Goal: Task Accomplishment & Management: Complete application form

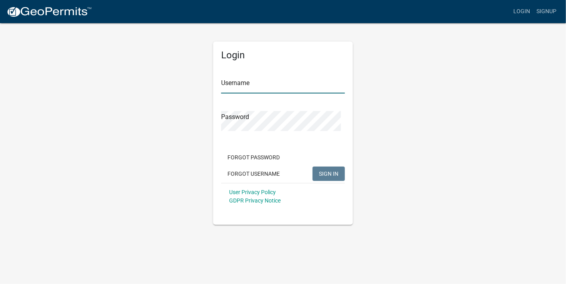
type input "grosten"
click at [329, 177] on span "SIGN IN" at bounding box center [329, 173] width 20 height 6
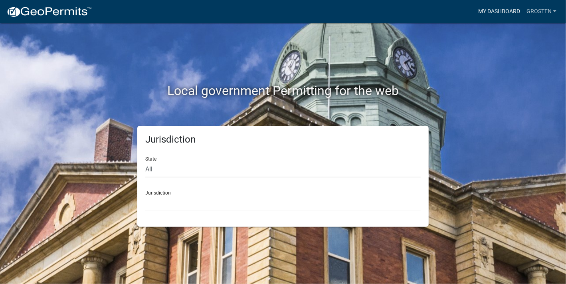
click at [495, 14] on link "My Dashboard" at bounding box center [499, 11] width 48 height 15
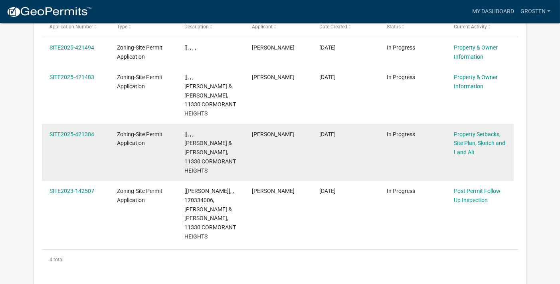
scroll to position [143, 0]
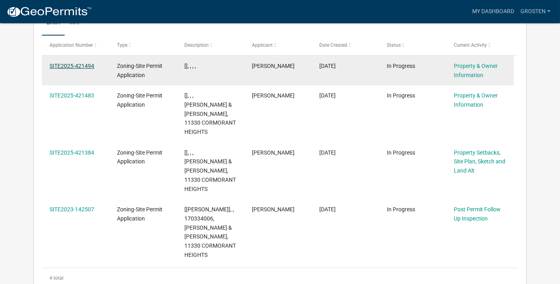
click at [73, 69] on link "SITE2025-421494" at bounding box center [71, 66] width 45 height 6
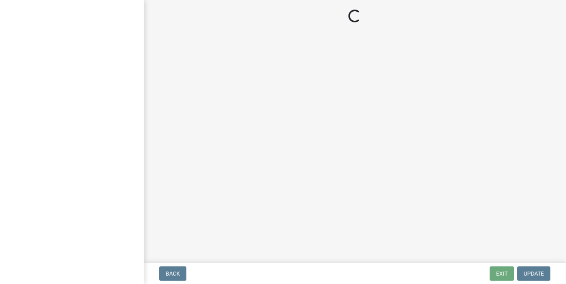
select select "2da4ad59-79e4-4897-a878-b9bb9cb10a27"
select select "9bce286e-d536-49ff-bab3-4b7d67f0814c"
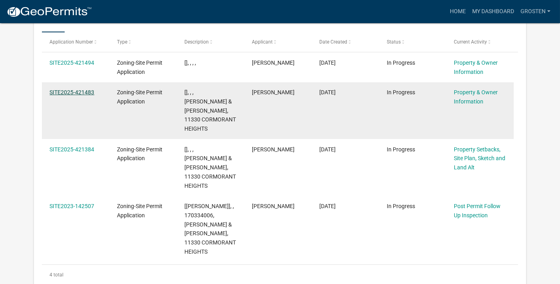
scroll to position [142, 0]
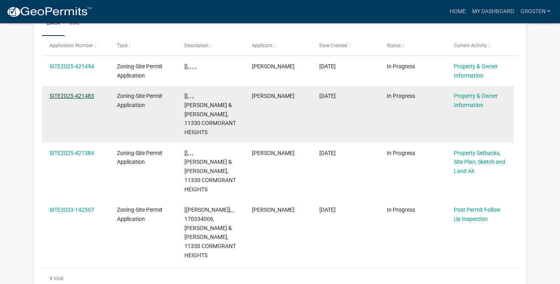
click at [71, 99] on link "SITE2025-421483" at bounding box center [71, 96] width 45 height 6
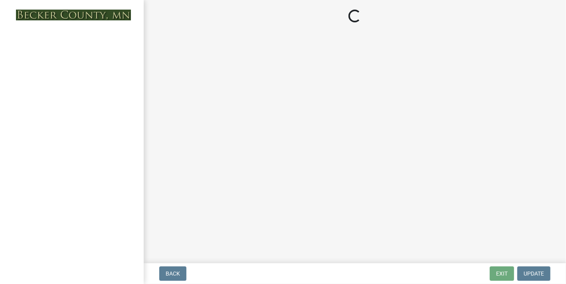
select select "2da4ad59-79e4-4897-a878-b9bb9cb10a27"
select select "9bce286e-d536-49ff-bab3-4b7d67f0814c"
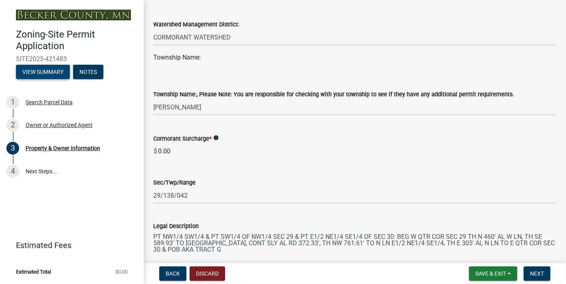
click at [63, 79] on button "View Summary" at bounding box center [43, 72] width 54 height 14
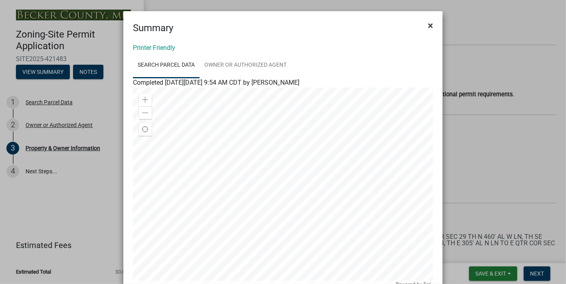
click at [428, 28] on span "×" at bounding box center [430, 25] width 5 height 11
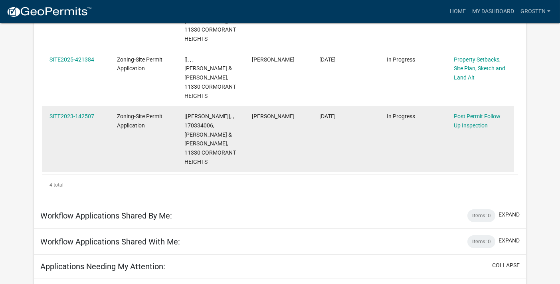
scroll to position [222, 0]
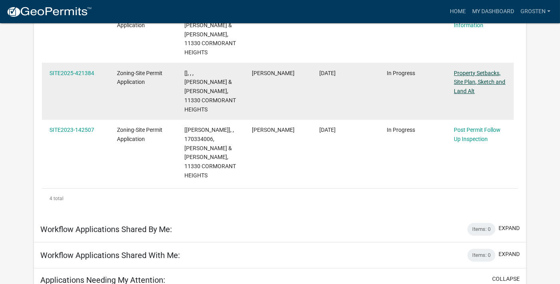
click at [482, 95] on link "Property Setbacks, Site Plan, Sketch and Land Alt" at bounding box center [479, 82] width 51 height 25
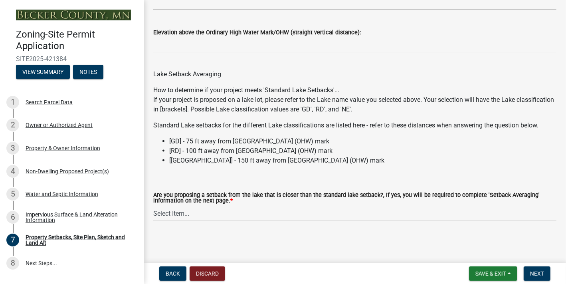
scroll to position [2435, 0]
click at [73, 79] on button "Notes" at bounding box center [88, 72] width 30 height 14
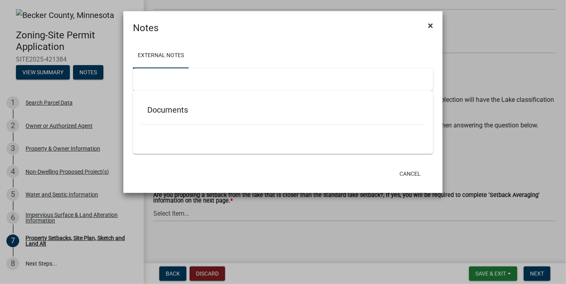
click at [429, 30] on span "×" at bounding box center [430, 25] width 5 height 11
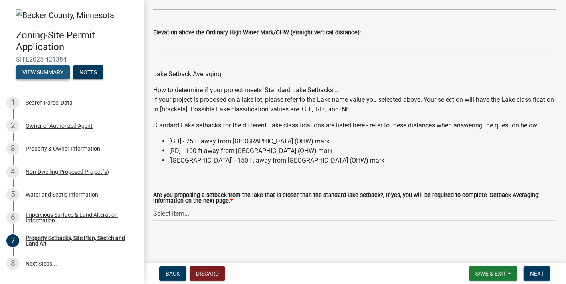
click at [70, 79] on button "View Summary" at bounding box center [43, 72] width 54 height 14
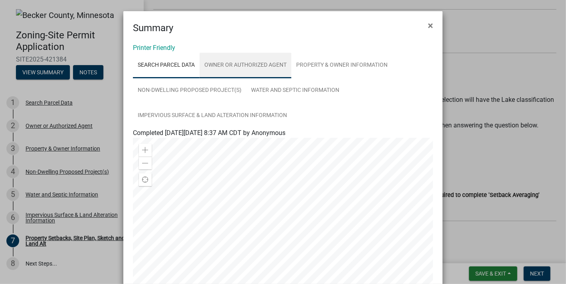
click at [271, 76] on link "Owner or Authorized Agent" at bounding box center [246, 66] width 92 height 26
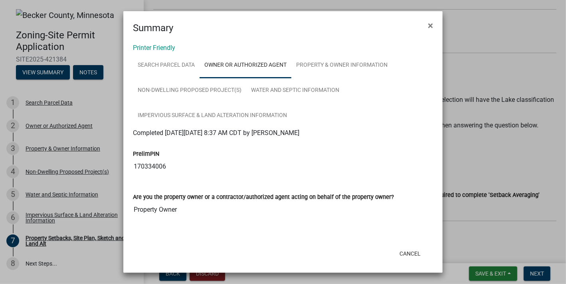
scroll to position [0, 0]
click at [428, 29] on span "×" at bounding box center [430, 25] width 5 height 11
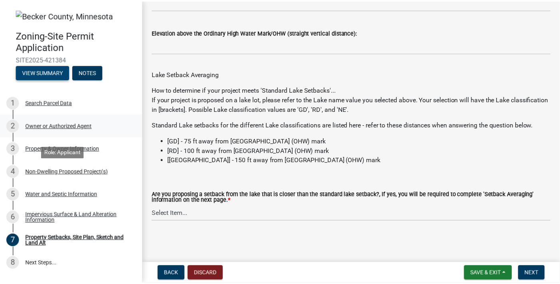
scroll to position [2435, 0]
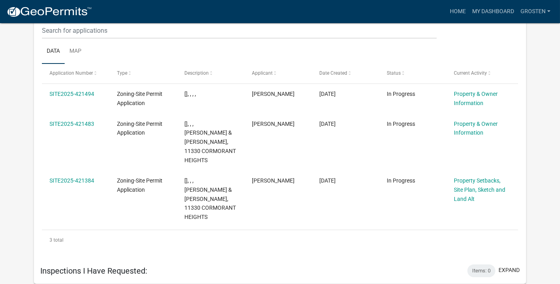
scroll to position [713, 0]
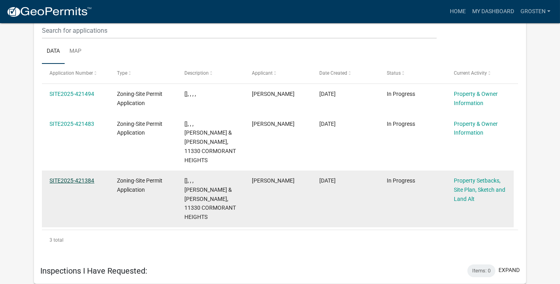
click at [71, 177] on link "SITE2025-421384" at bounding box center [71, 180] width 45 height 6
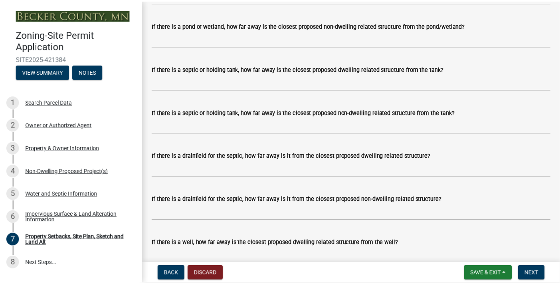
scroll to position [2036, 0]
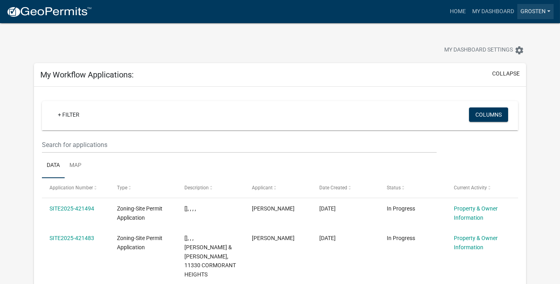
click at [547, 14] on link "grosten" at bounding box center [535, 11] width 36 height 15
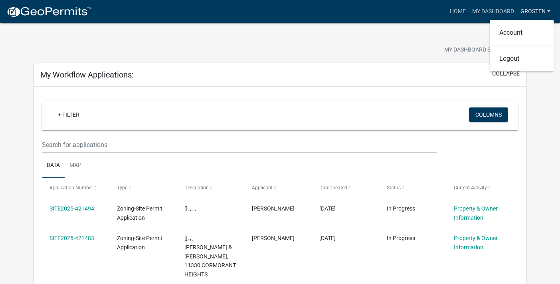
click at [547, 14] on link "grosten" at bounding box center [535, 11] width 36 height 15
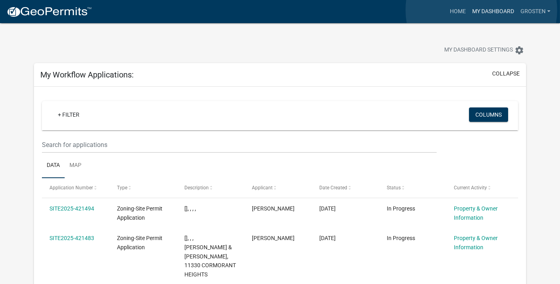
click at [481, 10] on link "My Dashboard" at bounding box center [493, 11] width 48 height 15
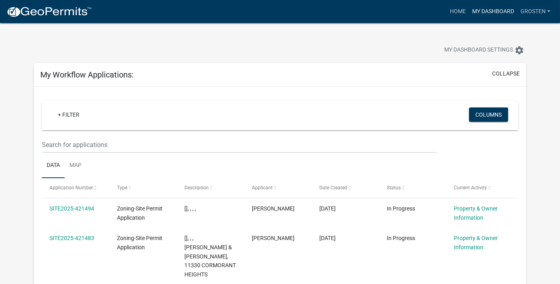
click at [481, 14] on link "My Dashboard" at bounding box center [493, 11] width 48 height 15
click at [447, 14] on link "Home" at bounding box center [458, 11] width 22 height 15
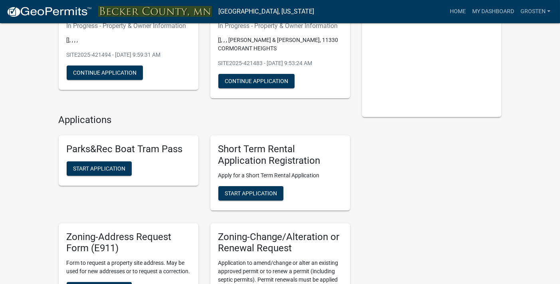
scroll to position [160, 0]
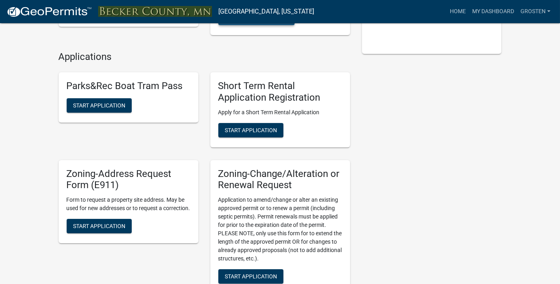
click at [295, 25] on button "Continue Application" at bounding box center [256, 18] width 76 height 14
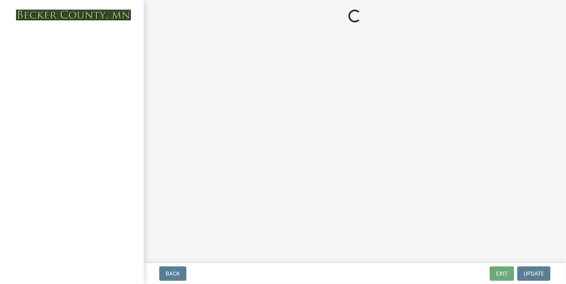
select select "2da4ad59-79e4-4897-a878-b9bb9cb10a27"
select select "9bce286e-d536-49ff-bab3-4b7d67f0814c"
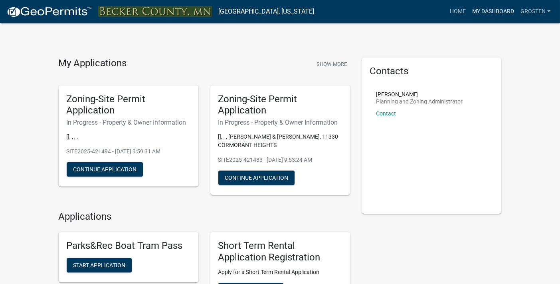
click at [480, 12] on link "My Dashboard" at bounding box center [493, 11] width 48 height 15
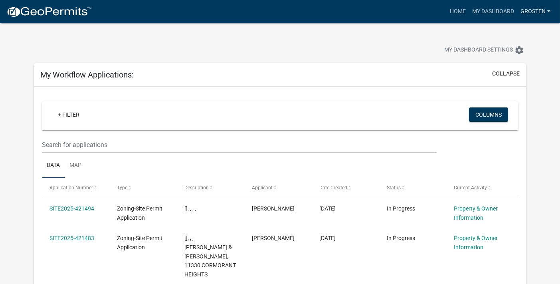
click at [530, 14] on link "grosten" at bounding box center [535, 11] width 36 height 15
click at [507, 41] on link "Account" at bounding box center [522, 32] width 64 height 19
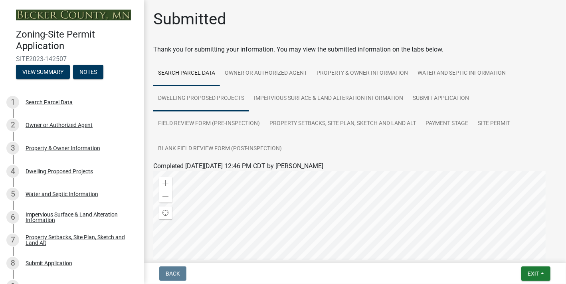
click at [249, 111] on link "Dwelling Proposed Projects" at bounding box center [201, 99] width 96 height 26
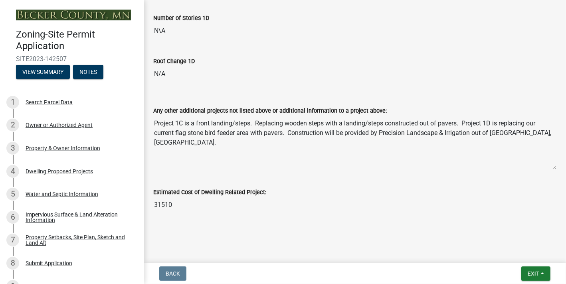
scroll to position [1924, 0]
click at [70, 197] on div "Water and Septic Information" at bounding box center [62, 194] width 73 height 6
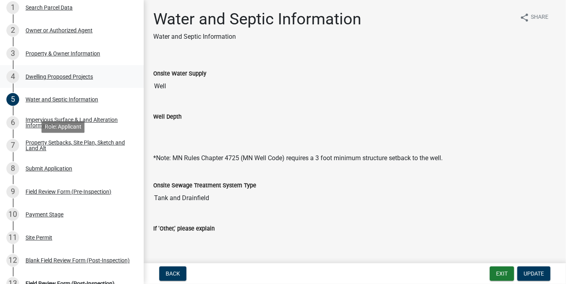
scroll to position [120, 0]
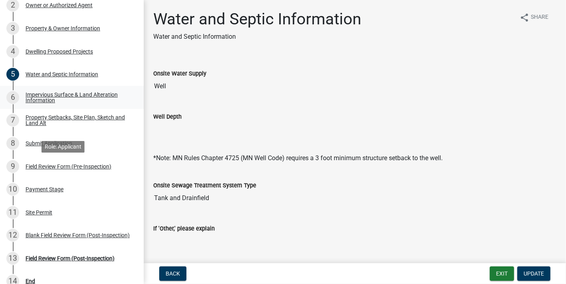
click at [85, 103] on div "Impervious Surface & Land Alteration Information" at bounding box center [78, 97] width 105 height 11
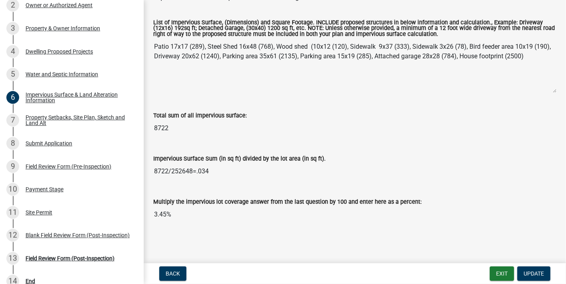
scroll to position [279, 0]
click at [72, 146] on div "Submit Application" at bounding box center [49, 144] width 47 height 6
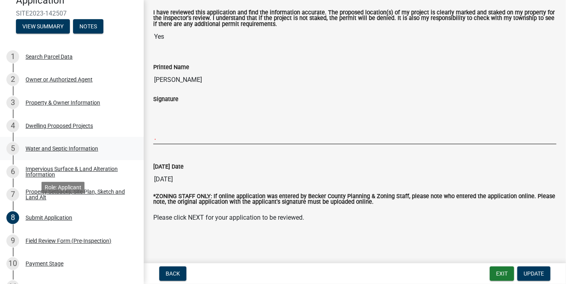
scroll to position [40, 0]
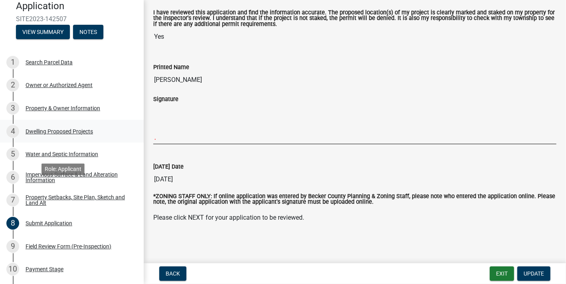
click at [93, 134] on div "Dwelling Proposed Projects" at bounding box center [59, 132] width 67 height 6
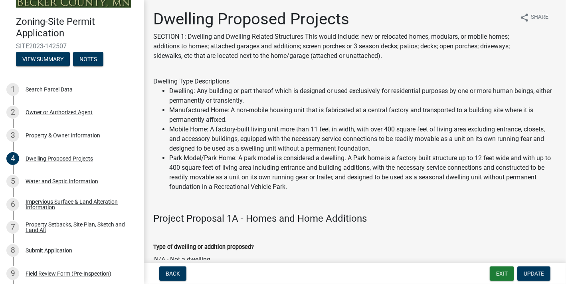
scroll to position [0, 0]
